Goal: Information Seeking & Learning: Learn about a topic

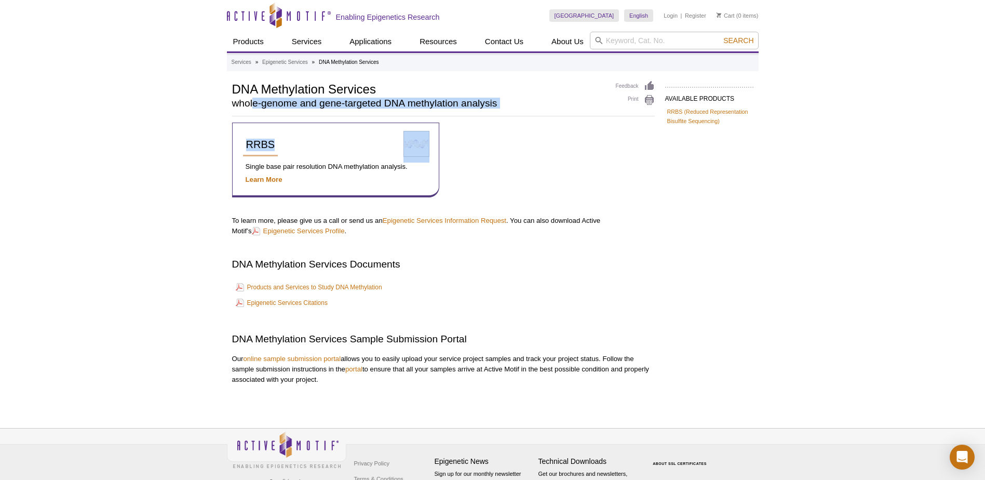
drag, startPoint x: 255, startPoint y: 108, endPoint x: 407, endPoint y: 118, distance: 152.5
click at [407, 118] on div "AVAILABLE PRODUCTS RRBS (Reduced Representation Bisulfite Sequencing) Available…" at bounding box center [493, 243] width 532 height 324
drag, startPoint x: 407, startPoint y: 118, endPoint x: 368, endPoint y: 113, distance: 39.8
click at [368, 113] on div "DNA Methylation Services whole-genome and gene-targeted DNA methylation analysis" at bounding box center [418, 97] width 373 height 33
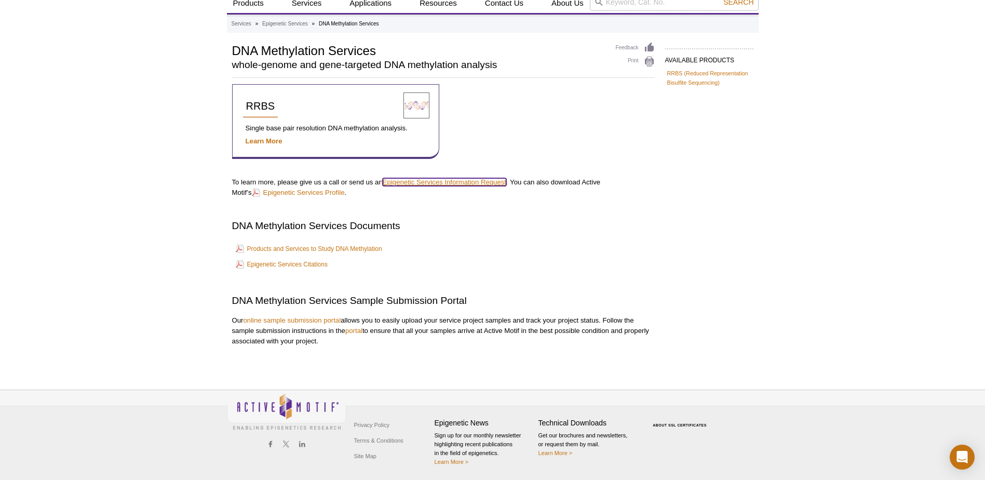
scroll to position [39, 0]
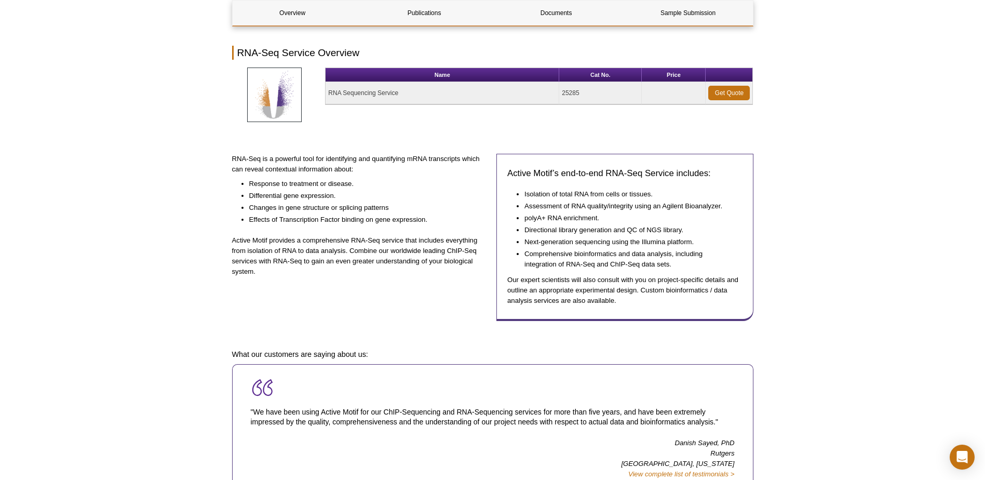
scroll to position [104, 0]
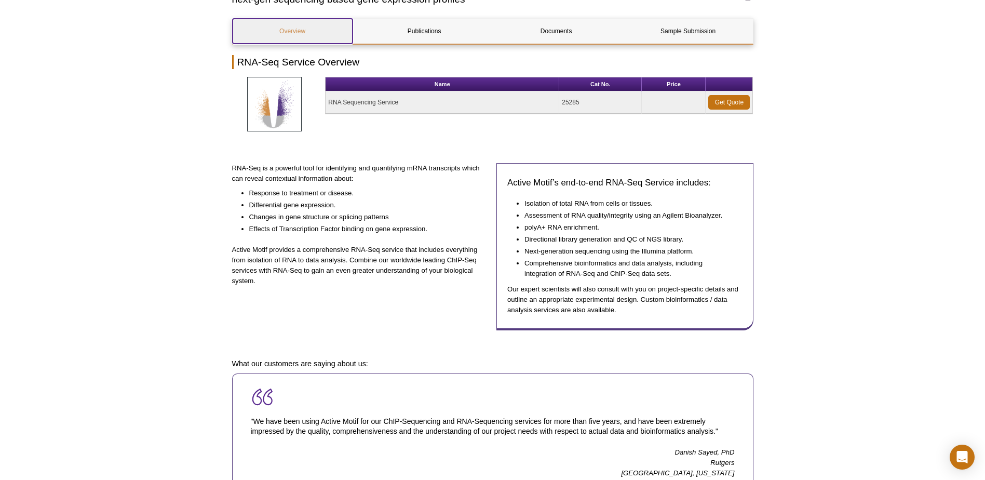
click at [323, 31] on link "Overview" at bounding box center [293, 31] width 120 height 25
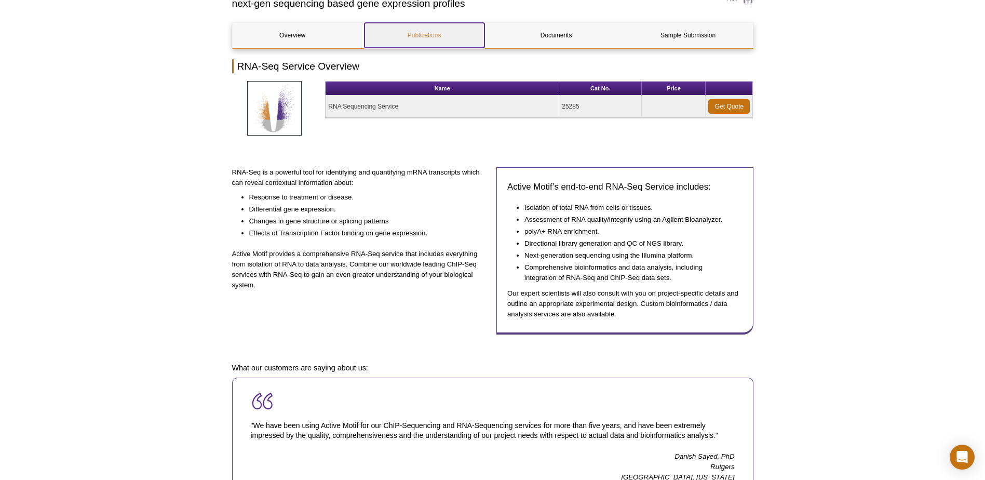
click at [422, 41] on link "Publications" at bounding box center [425, 35] width 120 height 25
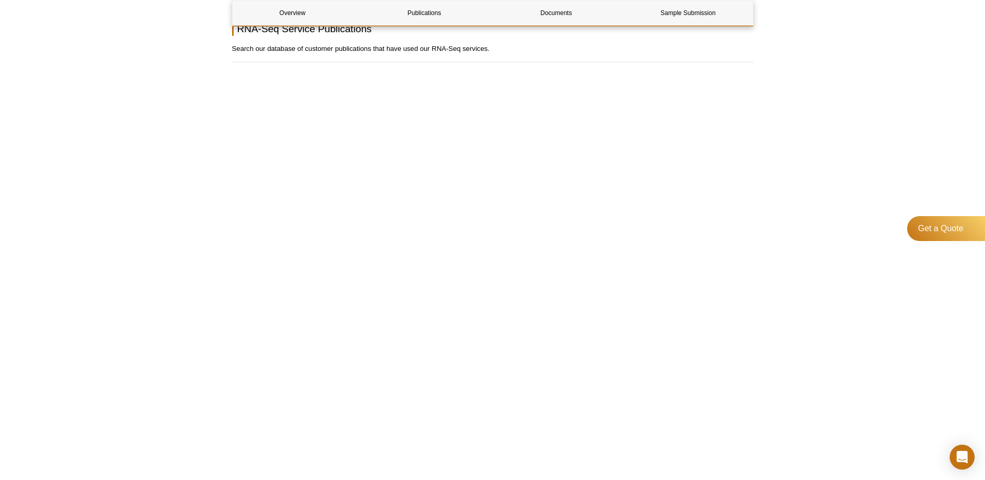
scroll to position [600, 0]
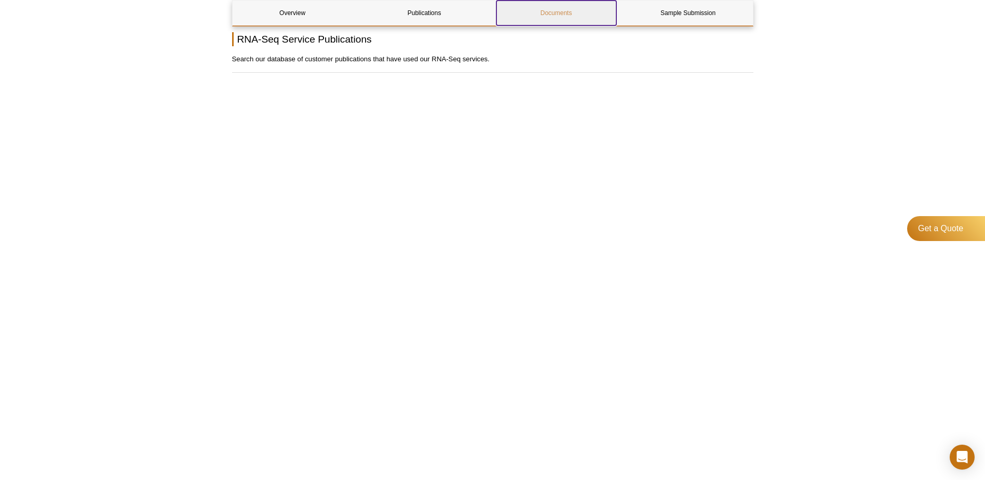
click at [558, 17] on link "Documents" at bounding box center [557, 13] width 120 height 25
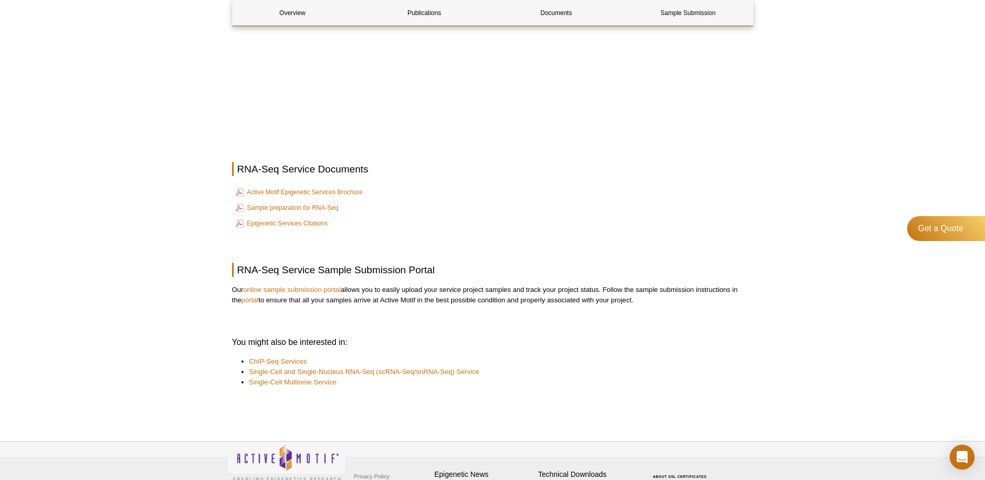
scroll to position [950, 0]
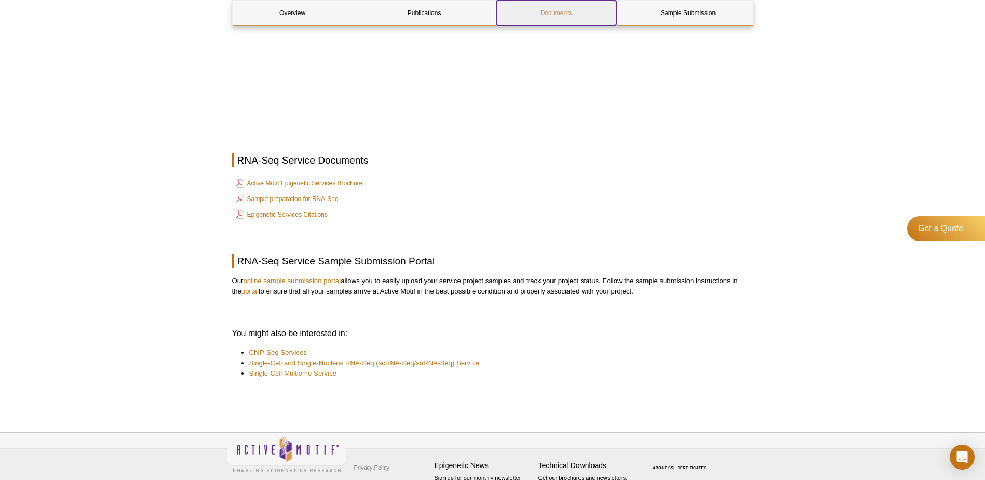
click at [568, 6] on link "Documents" at bounding box center [557, 13] width 120 height 25
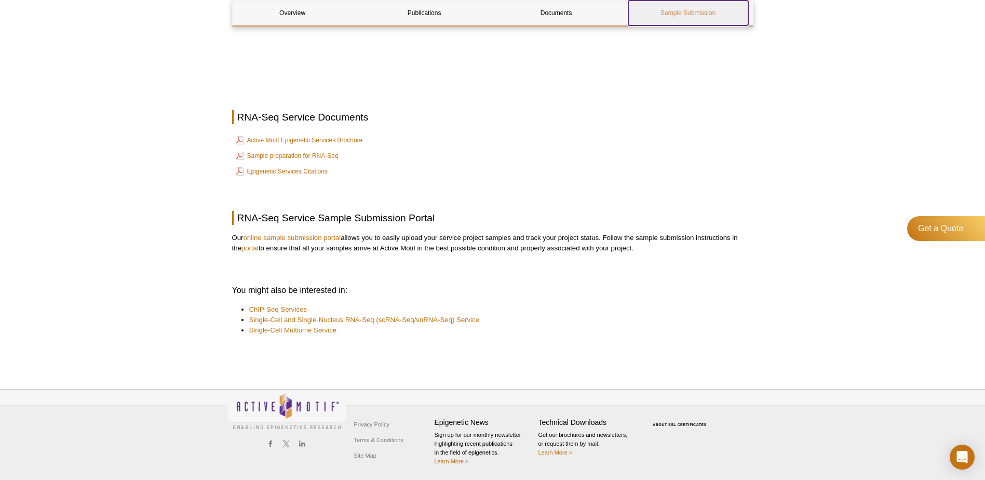
click at [681, 14] on link "Sample Submission" at bounding box center [689, 13] width 120 height 25
